Goal: Task Accomplishment & Management: Complete application form

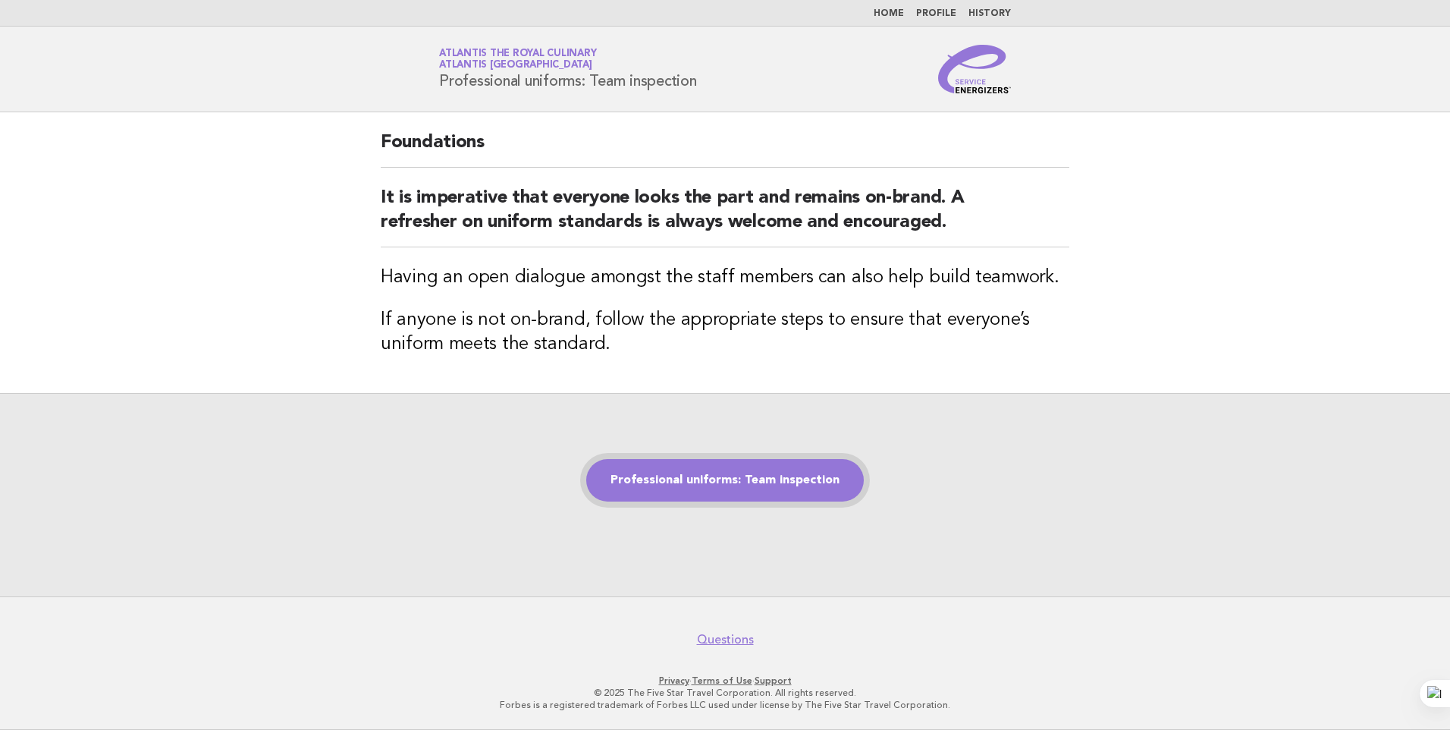
drag, startPoint x: 801, startPoint y: 487, endPoint x: 852, endPoint y: 478, distance: 51.6
click at [801, 486] on link "Professional uniforms: Team inspection" at bounding box center [725, 480] width 278 height 42
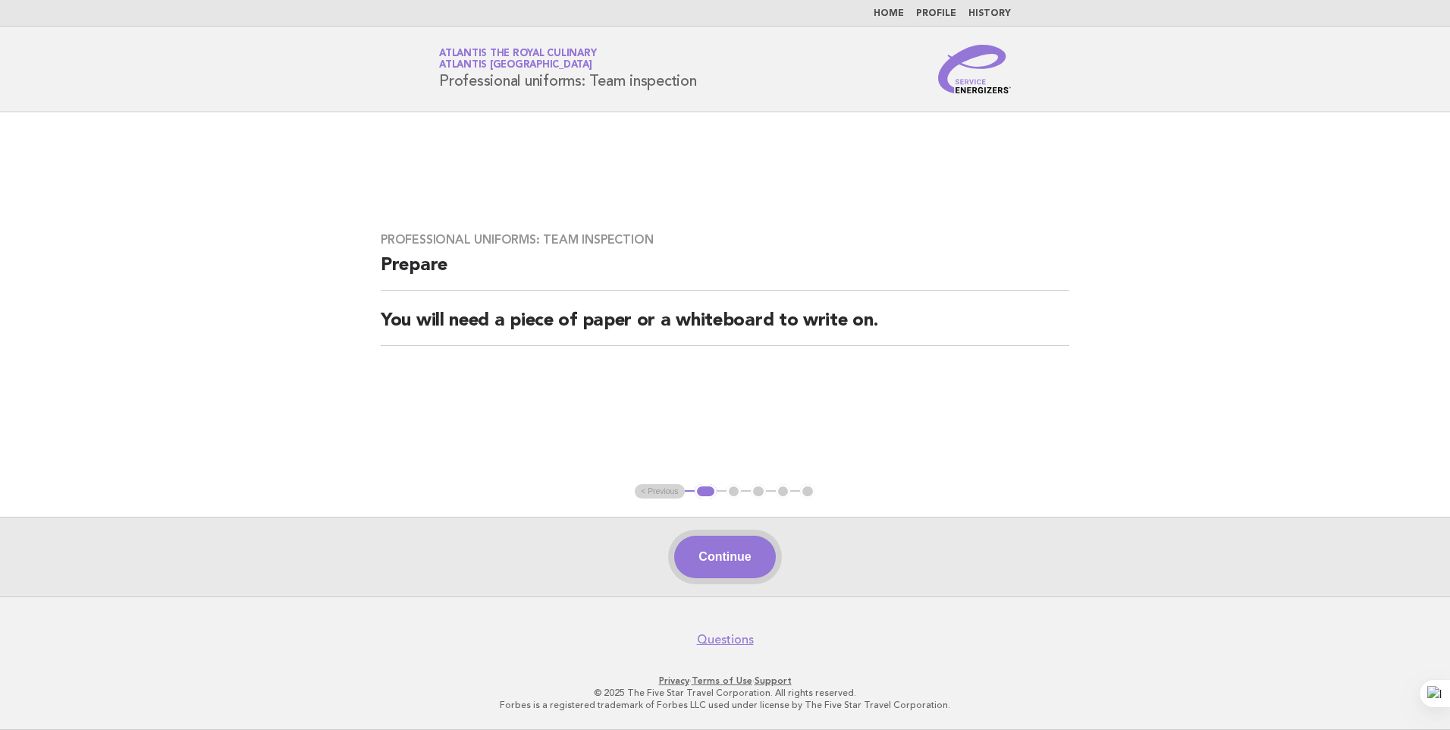
click at [693, 545] on button "Continue" at bounding box center [724, 557] width 101 height 42
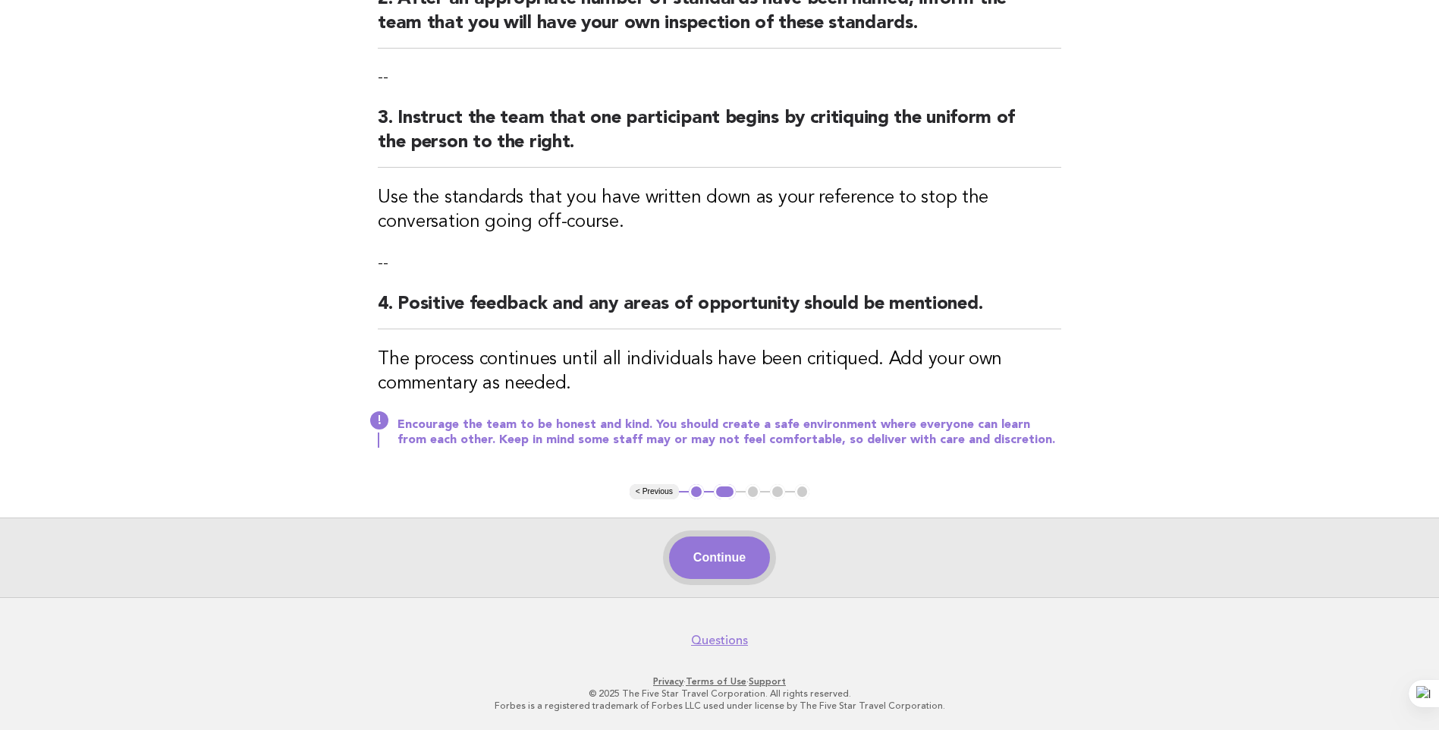
click at [733, 563] on button "Continue" at bounding box center [719, 557] width 101 height 42
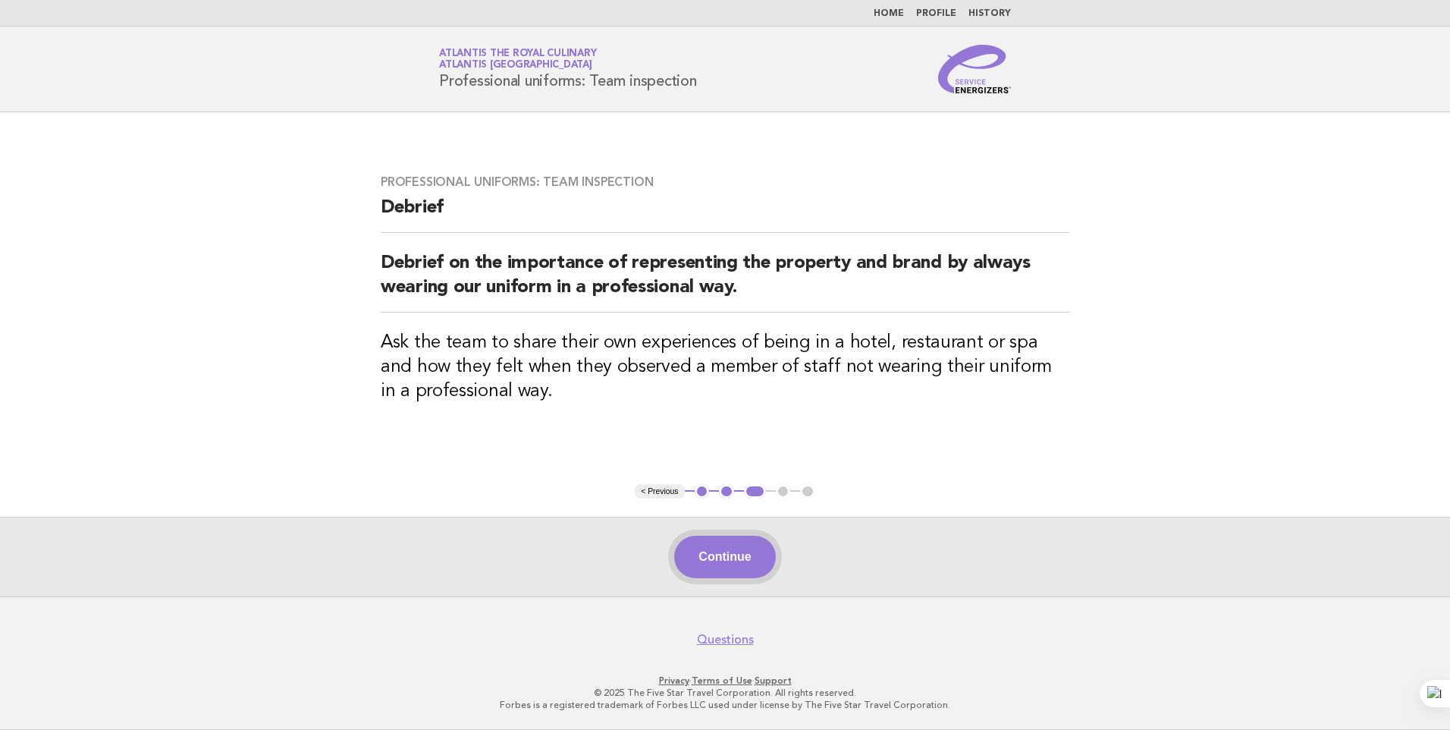
click at [724, 568] on button "Continue" at bounding box center [724, 557] width 101 height 42
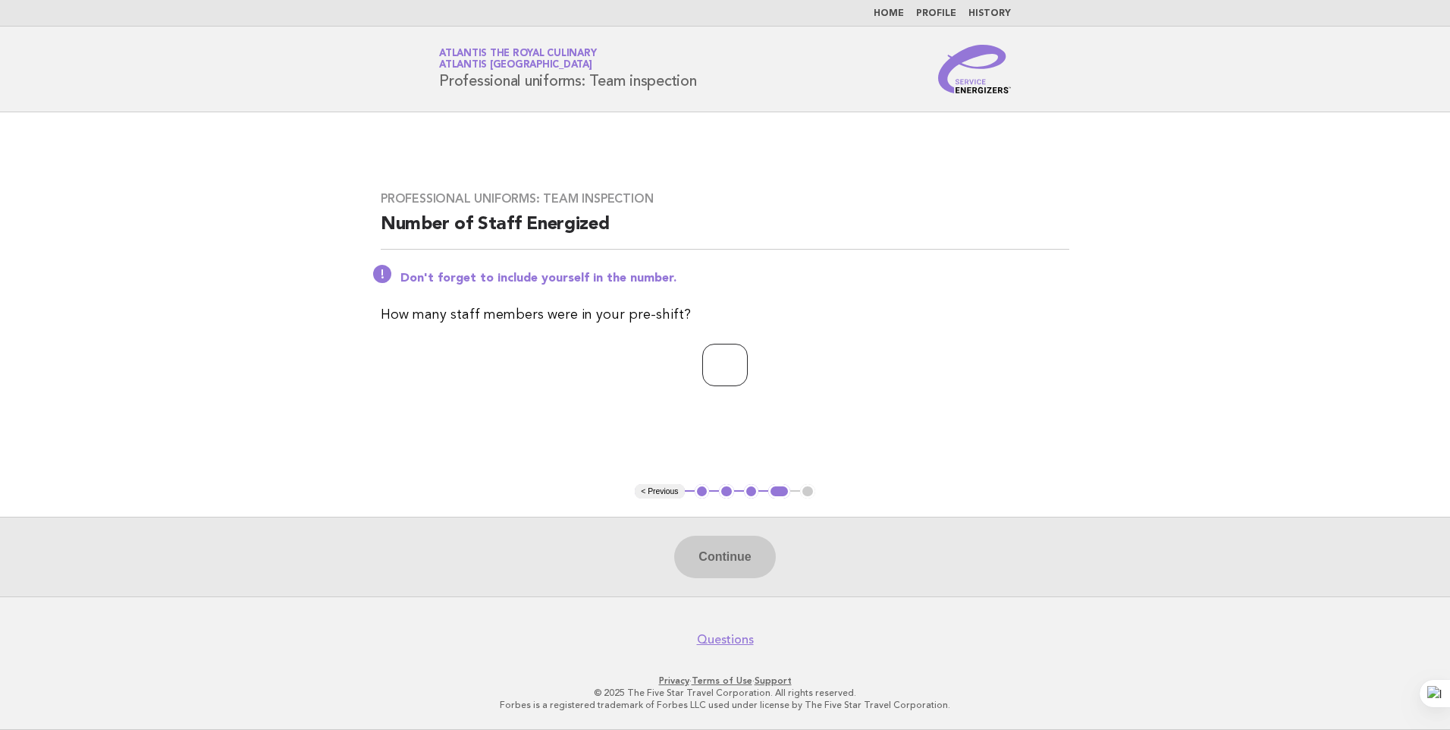
click at [730, 363] on input "number" at bounding box center [725, 365] width 46 height 42
type input "*"
type input "**"
click at [736, 551] on button "Continue" at bounding box center [724, 557] width 101 height 42
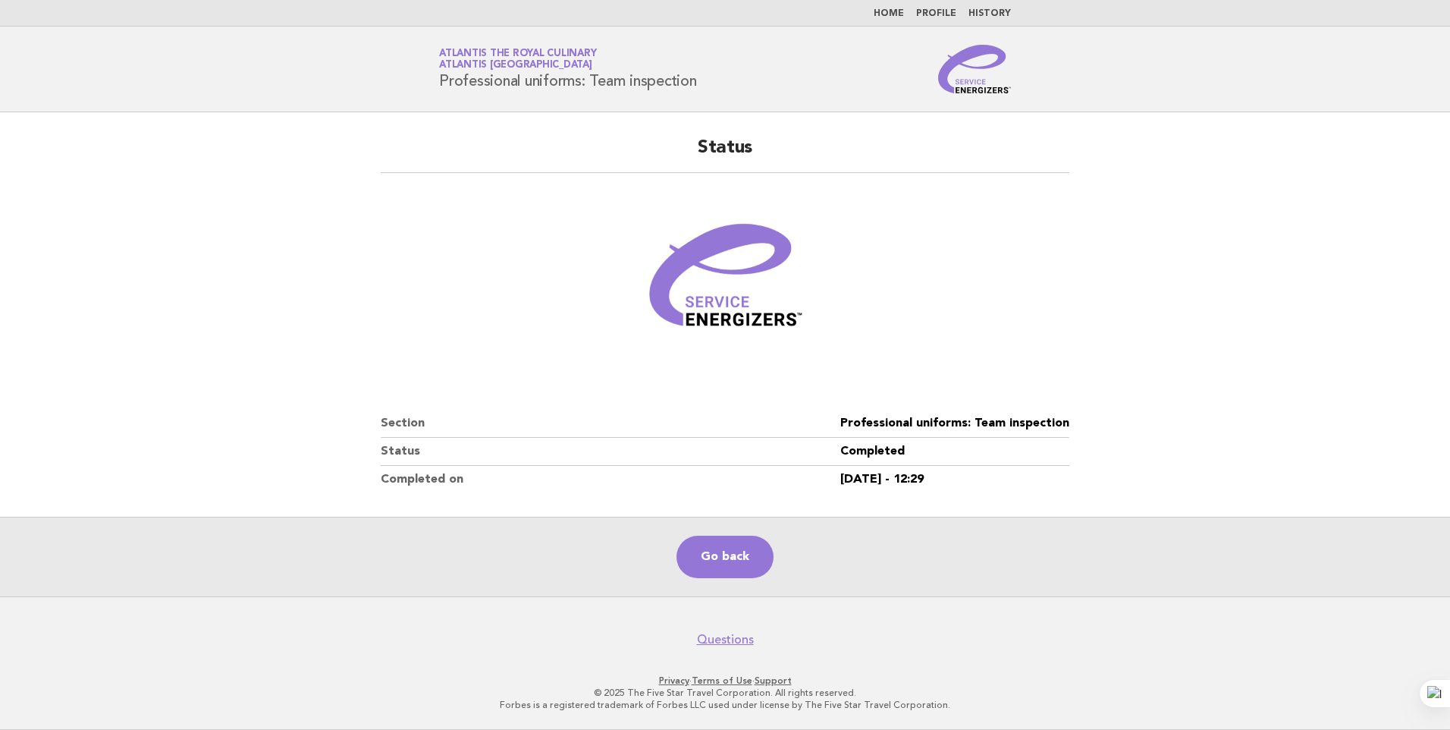
click at [1024, 648] on footer "Questions Privacy · Terms of Use · Support © 2025 The Five Star Travel Corporat…" at bounding box center [725, 662] width 1450 height 133
